Goal: Task Accomplishment & Management: Manage account settings

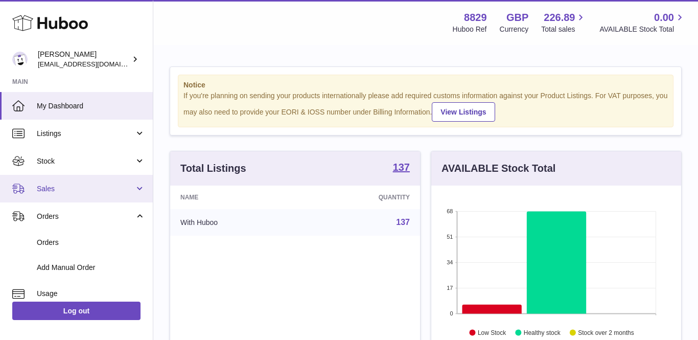
scroll to position [159, 250]
click at [57, 185] on span "Sales" at bounding box center [86, 189] width 98 height 10
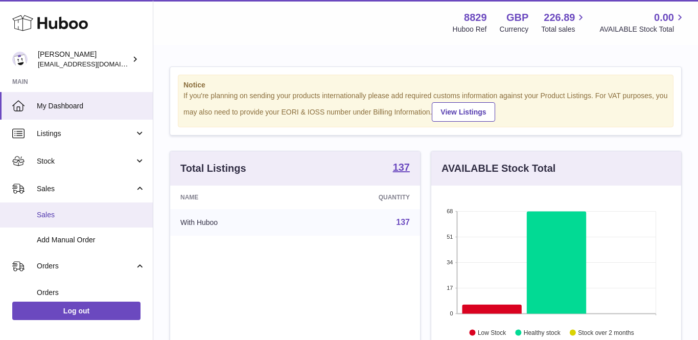
click at [53, 210] on span "Sales" at bounding box center [91, 215] width 108 height 10
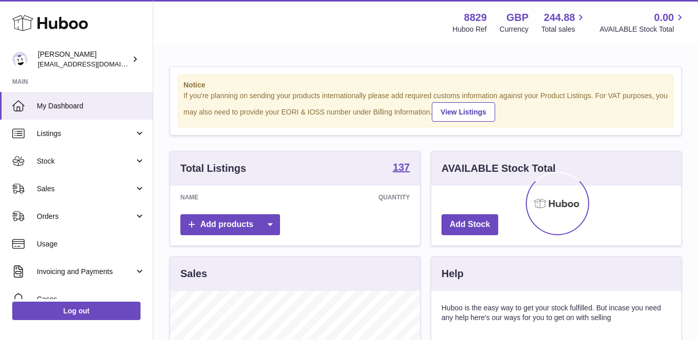
scroll to position [159, 250]
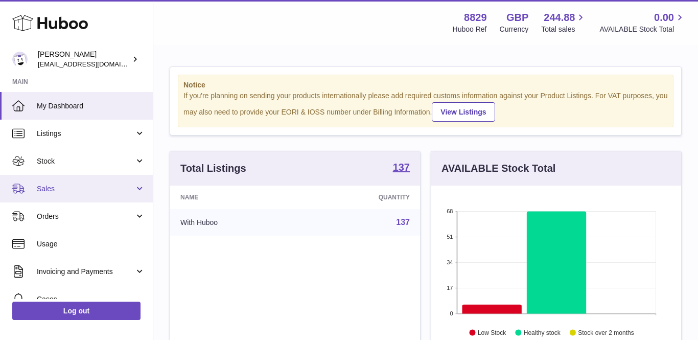
click at [65, 192] on span "Sales" at bounding box center [86, 189] width 98 height 10
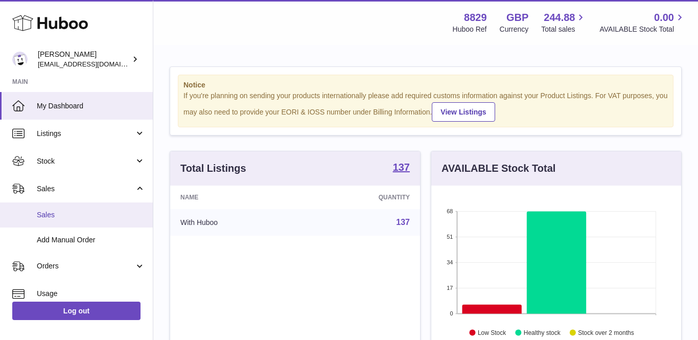
click at [58, 204] on link "Sales" at bounding box center [76, 214] width 153 height 25
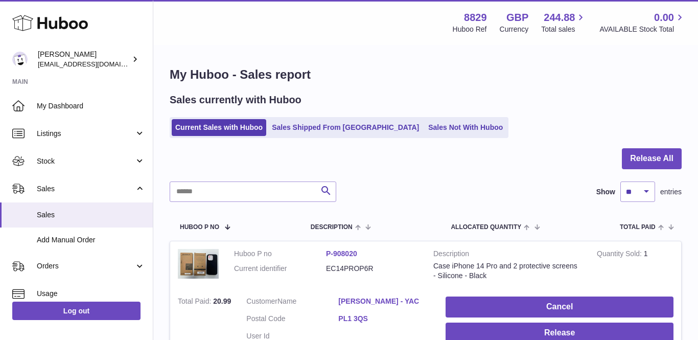
click at [375, 296] on link "Joe Patterson - YAC" at bounding box center [384, 301] width 92 height 10
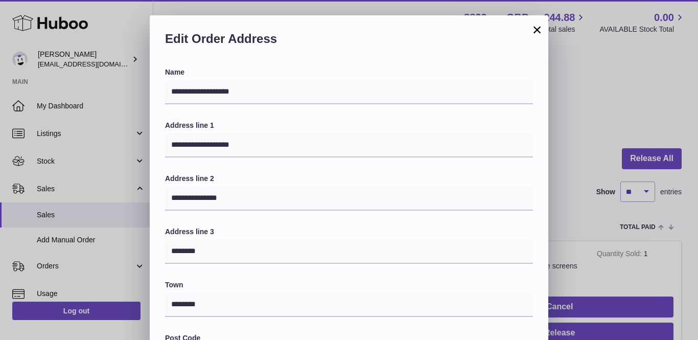
click at [534, 29] on button "×" at bounding box center [537, 30] width 12 height 12
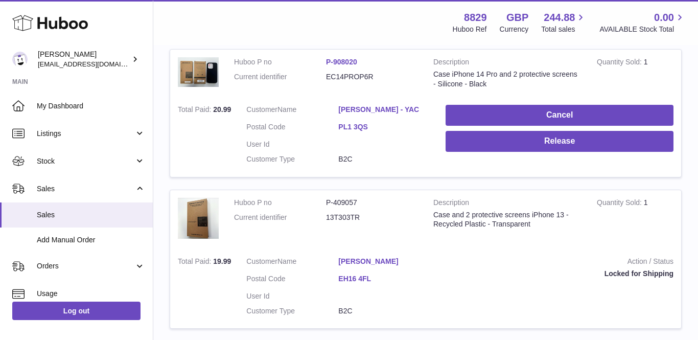
scroll to position [193, 0]
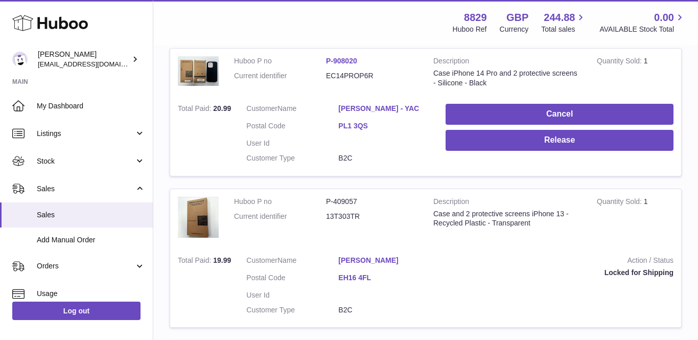
click at [370, 107] on link "Joe Patterson - YAC" at bounding box center [384, 109] width 92 height 10
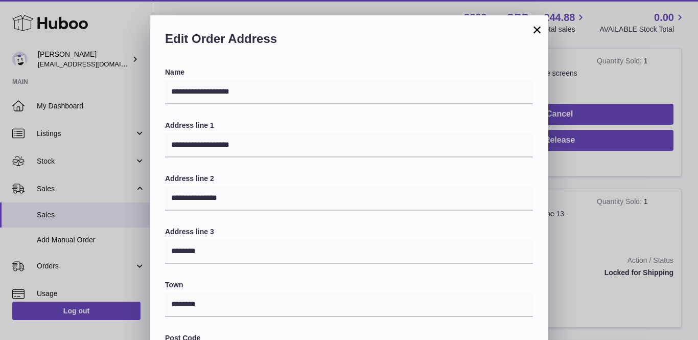
scroll to position [0, 0]
click at [540, 28] on button "×" at bounding box center [537, 30] width 12 height 12
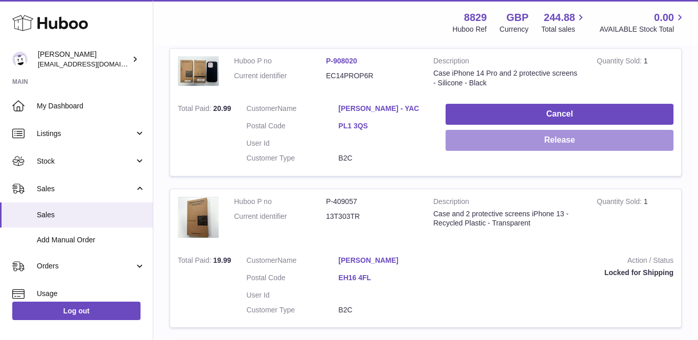
click at [590, 145] on button "Release" at bounding box center [560, 140] width 228 height 21
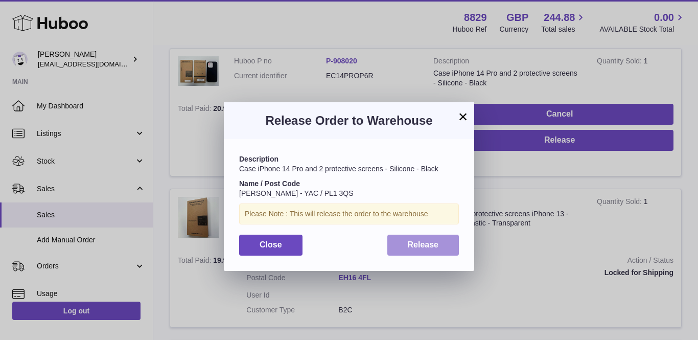
click at [412, 246] on span "Release" at bounding box center [423, 244] width 31 height 9
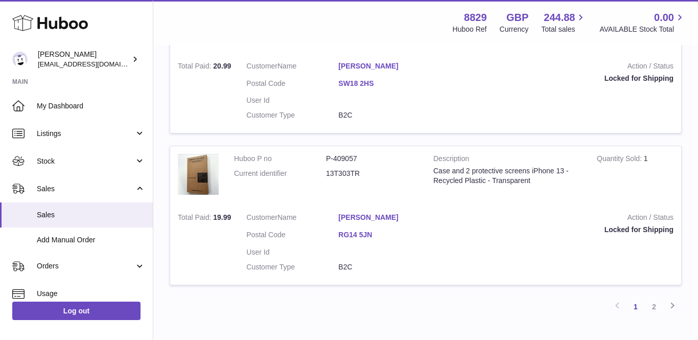
scroll to position [1417, 0]
